Goal: Transaction & Acquisition: Purchase product/service

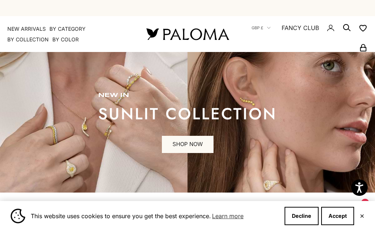
click at [361, 215] on button "✕" at bounding box center [361, 216] width 5 height 4
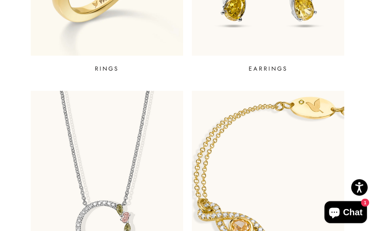
scroll to position [414, 0]
click at [106, 72] on p "RINGS" at bounding box center [107, 68] width 24 height 9
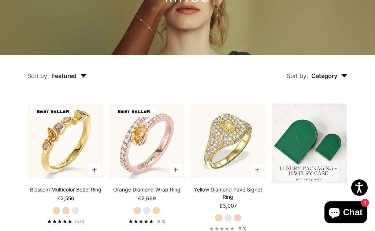
scroll to position [114, 0]
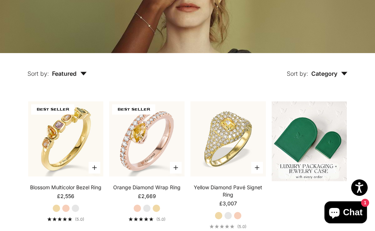
click at [149, 212] on label "White Gold" at bounding box center [147, 208] width 8 height 8
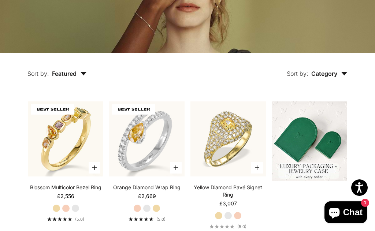
click at [160, 212] on label "Yellow Gold" at bounding box center [156, 208] width 8 height 8
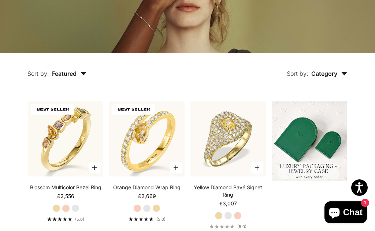
click at [139, 212] on label "Rose Gold" at bounding box center [137, 208] width 8 height 8
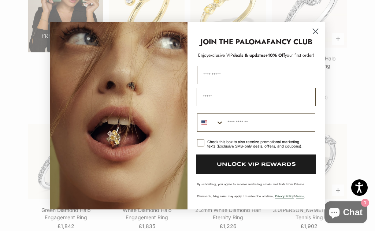
scroll to position [1151, 0]
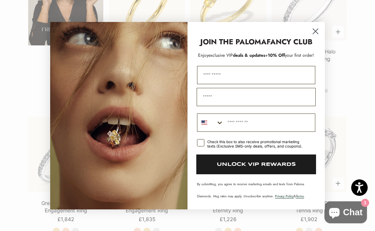
click at [312, 37] on circle "Close dialog" at bounding box center [315, 31] width 12 height 12
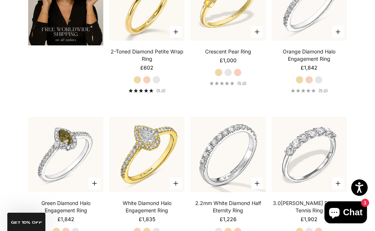
click at [316, 41] on img at bounding box center [308, 2] width 75 height 75
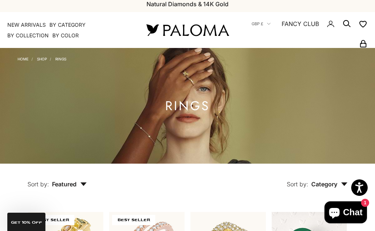
scroll to position [3, 0]
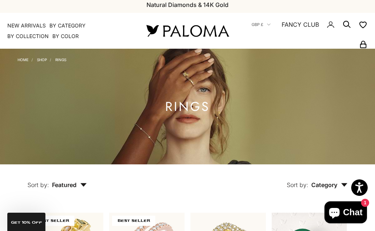
click at [24, 60] on link "Home" at bounding box center [23, 59] width 11 height 4
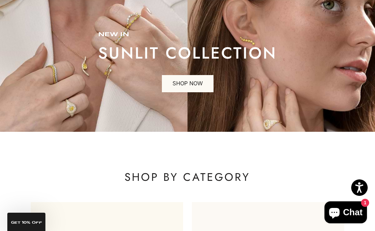
scroll to position [377, 0]
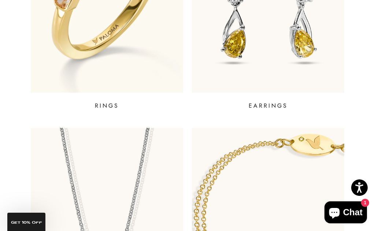
click at [265, 104] on p "EARRINGS" at bounding box center [267, 105] width 39 height 9
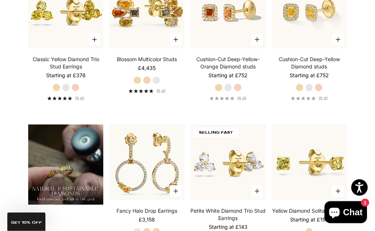
scroll to position [395, 0]
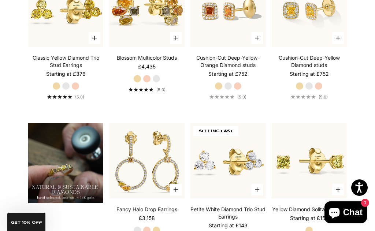
click at [226, 90] on label "White Gold" at bounding box center [228, 86] width 8 height 8
click at [238, 90] on label "Rose Gold" at bounding box center [237, 86] width 8 height 8
click at [218, 90] on label "Yellow Gold" at bounding box center [218, 86] width 8 height 8
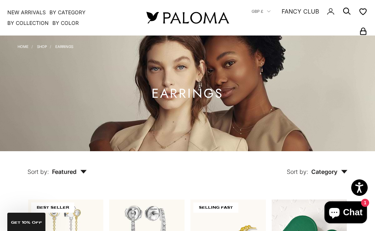
scroll to position [16, 0]
click at [19, 48] on link "Home" at bounding box center [23, 47] width 11 height 4
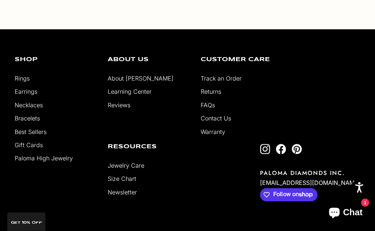
scroll to position [1251, 0]
